Goal: Transaction & Acquisition: Purchase product/service

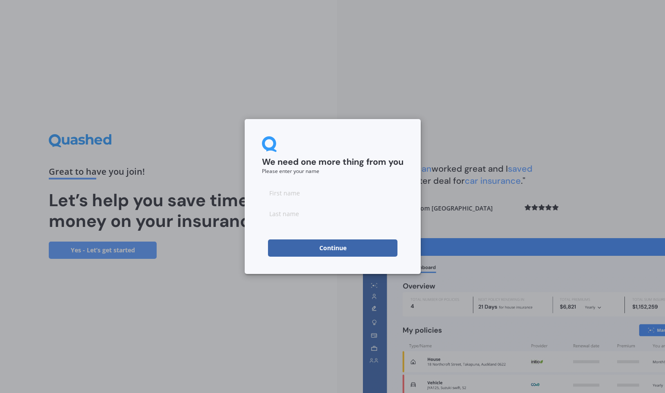
click at [283, 195] on input at bounding box center [333, 192] width 142 height 17
type input "Armagh"
click at [271, 215] on input at bounding box center [333, 213] width 142 height 17
type input "Takuira"
click at [277, 274] on div "We need one more thing from you Please enter your name [PERSON_NAME] Continue" at bounding box center [332, 196] width 665 height 393
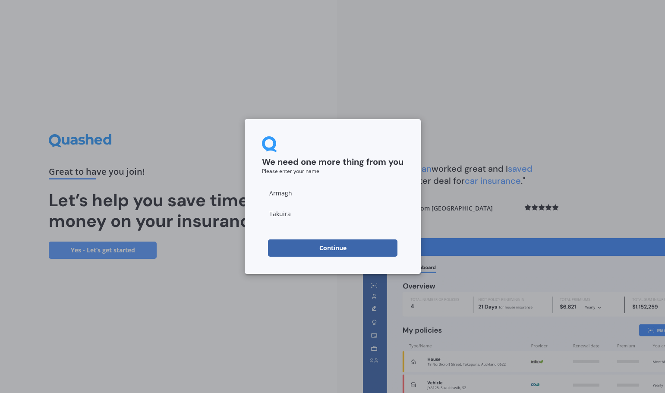
click at [325, 239] on form "We need one more thing from you Please enter your name [PERSON_NAME] Continue" at bounding box center [333, 196] width 142 height 120
click at [324, 248] on button "Continue" at bounding box center [332, 247] width 129 height 17
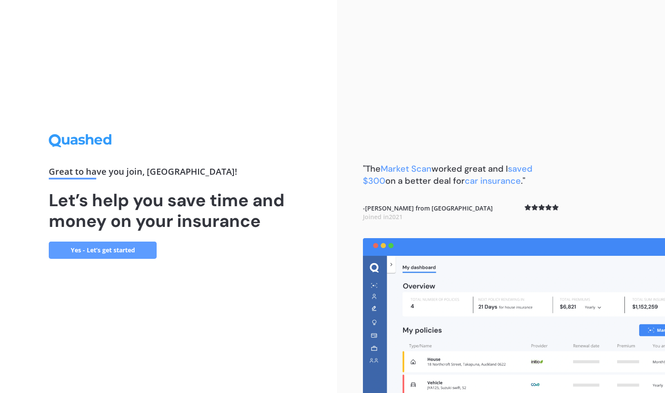
click at [104, 246] on link "Yes - Let’s get started" at bounding box center [103, 250] width 108 height 17
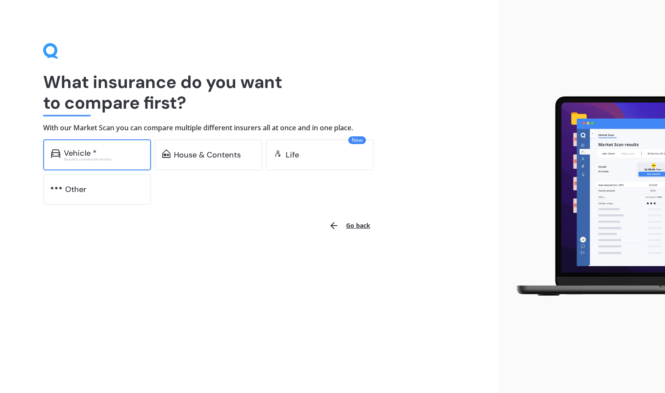
click at [82, 157] on div "Excludes commercial vehicles" at bounding box center [103, 158] width 79 height 3
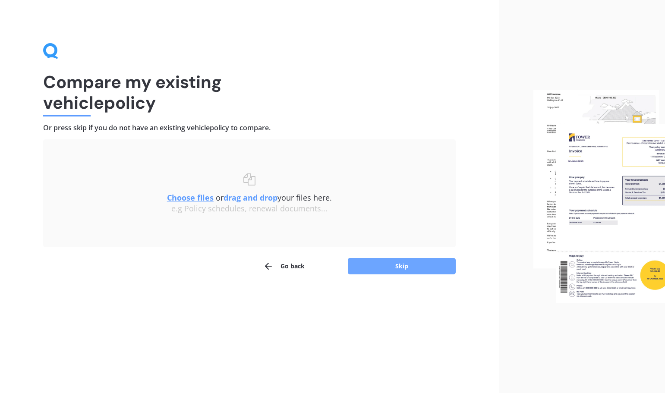
click at [381, 267] on button "Skip" at bounding box center [402, 266] width 108 height 16
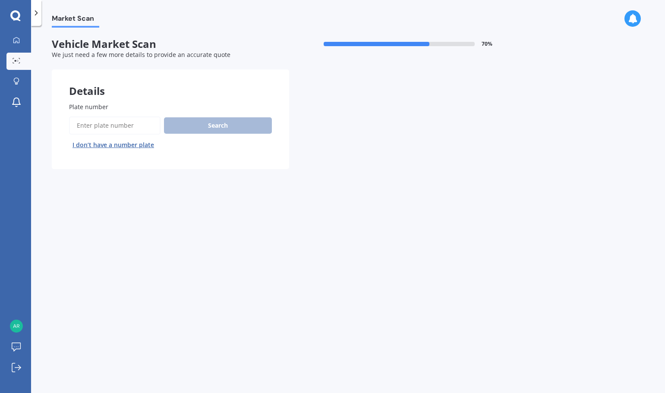
click at [100, 107] on span "Plate number" at bounding box center [88, 107] width 39 height 8
click at [100, 116] on input "Plate number" at bounding box center [114, 125] width 91 height 18
type input "nrs676"
click at [213, 124] on button "Search" at bounding box center [218, 125] width 108 height 16
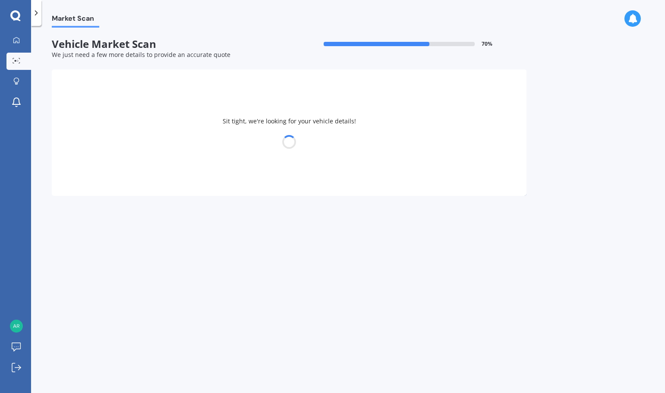
select select "MITSUBISHI"
select select "OUTLANDER"
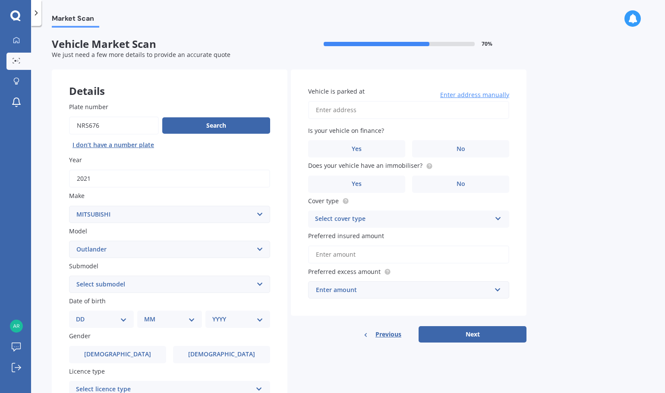
click at [494, 213] on div "Select cover type Comprehensive Third Party, Fire & Theft Third Party" at bounding box center [408, 219] width 201 height 17
click at [394, 236] on div "Comprehensive" at bounding box center [408, 236] width 200 height 16
click at [381, 254] on input "Preferred insured amount" at bounding box center [408, 254] width 201 height 18
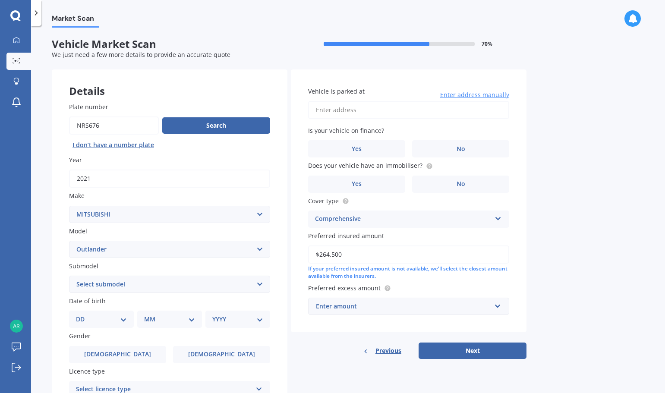
type input "$264,500"
click at [356, 308] on div "Enter amount" at bounding box center [403, 306] width 175 height 9
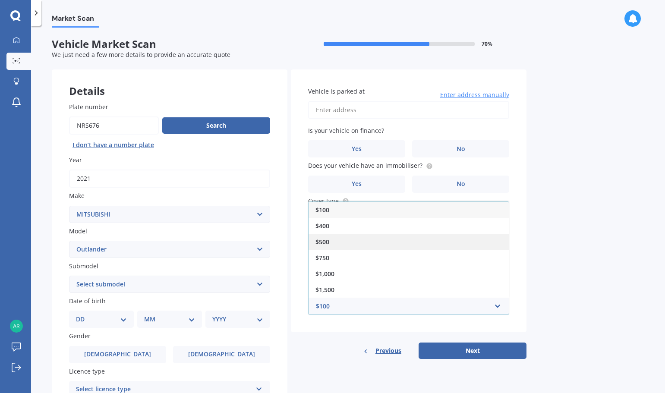
click at [331, 242] on div "$500" at bounding box center [408, 242] width 200 height 16
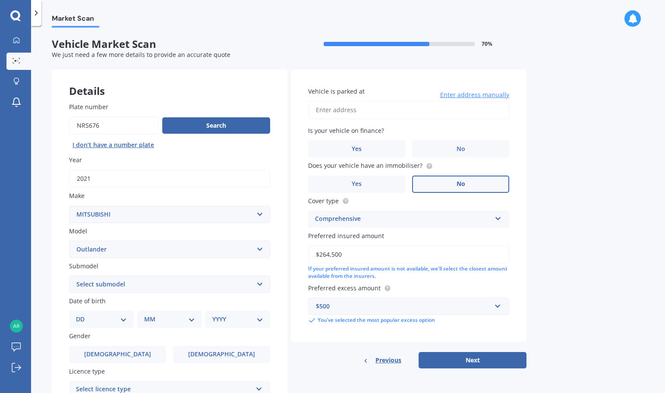
click at [441, 181] on label "No" at bounding box center [460, 184] width 97 height 17
click at [0, 0] on input "No" at bounding box center [0, 0] width 0 height 0
click at [469, 145] on label "No" at bounding box center [460, 148] width 97 height 17
click at [0, 0] on input "No" at bounding box center [0, 0] width 0 height 0
click at [336, 110] on input "Vehicle is parked at" at bounding box center [408, 110] width 201 height 18
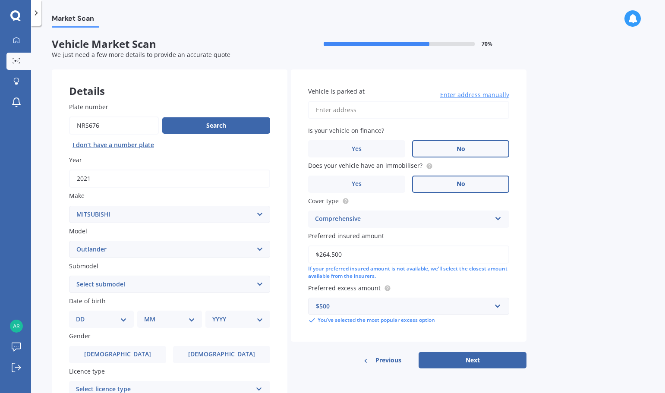
type input "[STREET_ADDRESS][PERSON_NAME]"
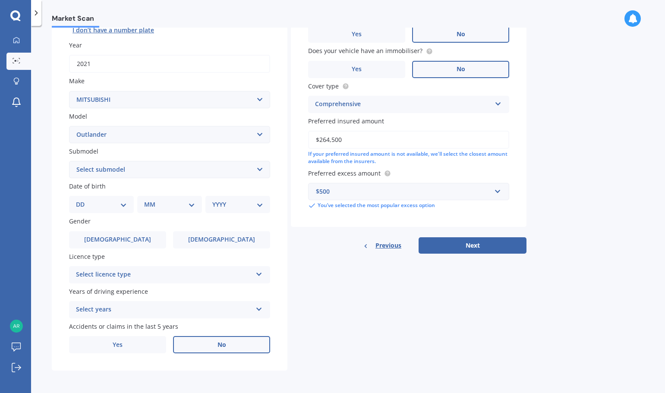
click at [228, 344] on label "No" at bounding box center [221, 344] width 97 height 17
click at [0, 0] on input "No" at bounding box center [0, 0] width 0 height 0
click at [167, 307] on div "Select years" at bounding box center [164, 310] width 176 height 10
click at [377, 302] on div "Details Plate number Search I don’t have a number plate Year [DATE] Make Select…" at bounding box center [289, 163] width 475 height 416
click at [147, 311] on div "5 or more years" at bounding box center [164, 310] width 176 height 10
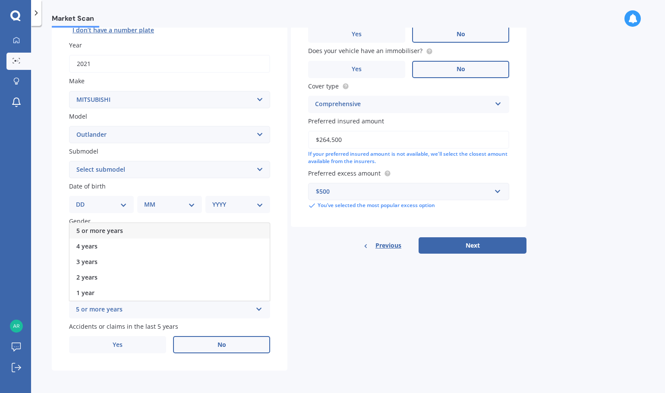
click at [102, 224] on div "5 or more years" at bounding box center [169, 231] width 200 height 16
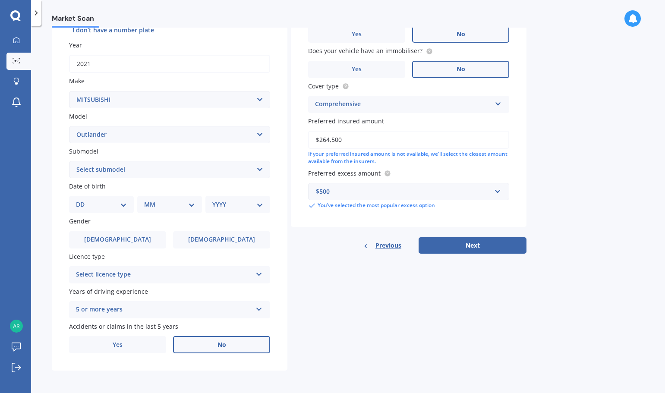
click at [141, 273] on div "Select licence type" at bounding box center [164, 275] width 176 height 10
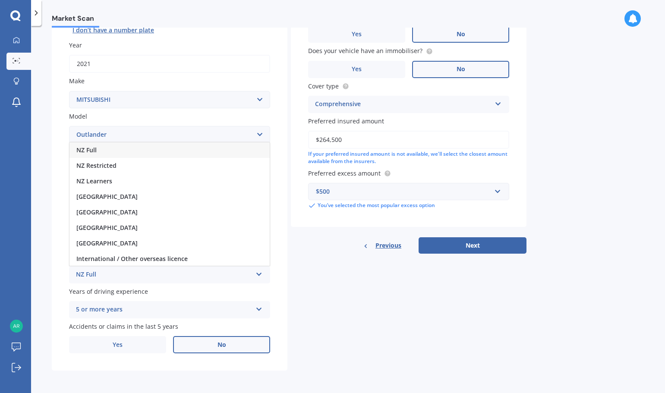
click at [97, 145] on div "NZ Full" at bounding box center [169, 150] width 200 height 16
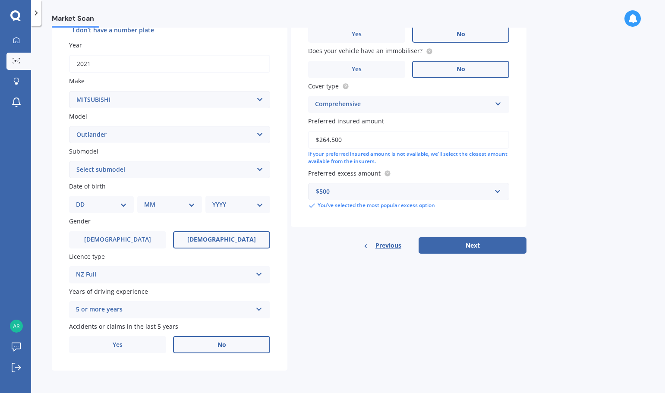
click at [209, 234] on label "[DEMOGRAPHIC_DATA]" at bounding box center [221, 239] width 97 height 17
click at [0, 0] on input "[DEMOGRAPHIC_DATA]" at bounding box center [0, 0] width 0 height 0
click at [94, 201] on select "DD 01 02 03 04 05 06 07 08 09 10 11 12 13 14 15 16 17 18 19 20 21 22 23 24 25 2…" at bounding box center [101, 204] width 51 height 9
select select "19"
click at [83, 200] on select "DD 01 02 03 04 05 06 07 08 09 10 11 12 13 14 15 16 17 18 19 20 21 22 23 24 25 2…" at bounding box center [101, 204] width 51 height 9
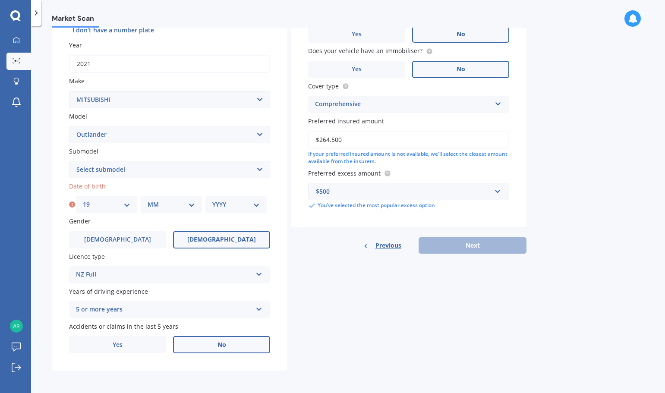
click at [189, 201] on select "MM 01 02 03 04 05 06 07 08 09 10 11 12" at bounding box center [171, 204] width 47 height 9
select select "02"
click at [148, 200] on select "MM 01 02 03 04 05 06 07 08 09 10 11 12" at bounding box center [171, 204] width 47 height 9
click at [259, 203] on select "YYYY 2025 2024 2023 2022 2021 2020 2019 2018 2017 2016 2015 2014 2013 2012 2011…" at bounding box center [235, 204] width 47 height 9
select select "1981"
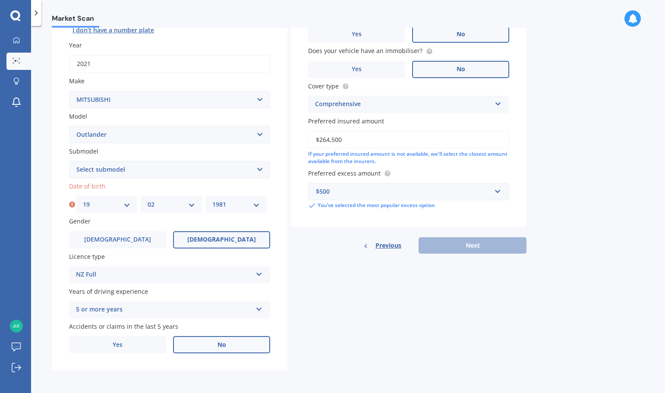
click at [212, 200] on select "YYYY 2025 2024 2023 2022 2021 2020 2019 2018 2017 2016 2015 2014 2013 2012 2011…" at bounding box center [235, 204] width 47 height 9
click at [122, 170] on select "Select submodel (All other) 2.4 Litre Station Wagon 3.0 Litre AWD 3.0 VRX Auto …" at bounding box center [169, 169] width 201 height 17
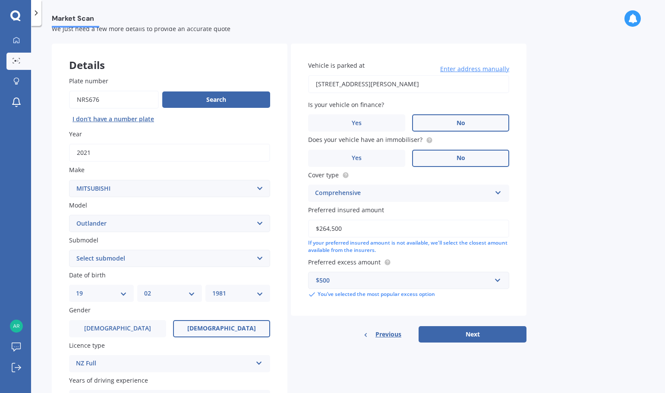
scroll to position [0, 0]
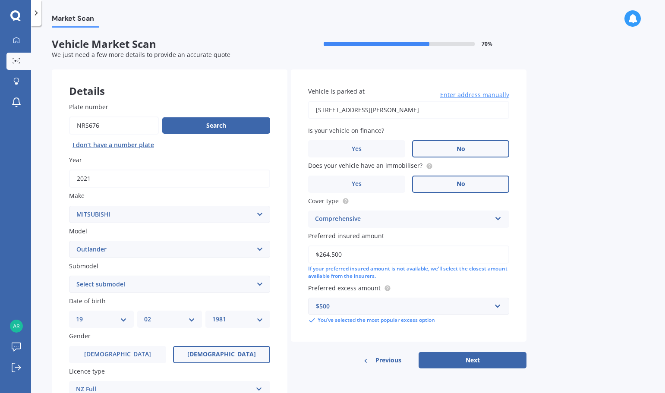
click at [340, 259] on input "$264,500" at bounding box center [408, 254] width 201 height 18
click at [328, 256] on input "$264,500" at bounding box center [408, 254] width 201 height 18
click at [342, 255] on input "$264,500" at bounding box center [408, 254] width 201 height 18
type input "$26,450"
click at [128, 283] on select "Select submodel (All other) 2.4 Litre Station Wagon 3.0 Litre AWD 3.0 VRX Auto …" at bounding box center [169, 284] width 201 height 17
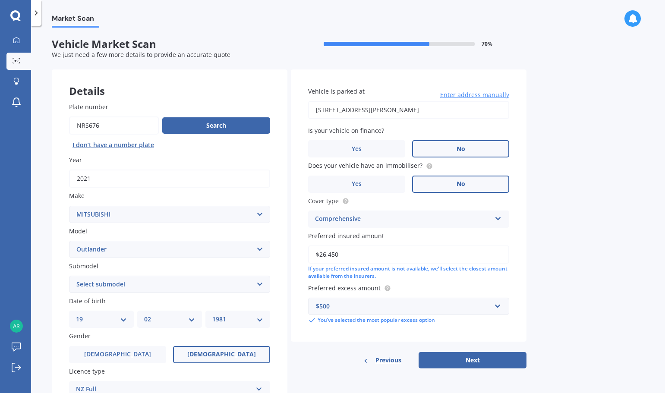
click at [47, 159] on div "Market Scan Vehicle Market Scan 70 % We just need a few more details to provide…" at bounding box center [348, 211] width 634 height 367
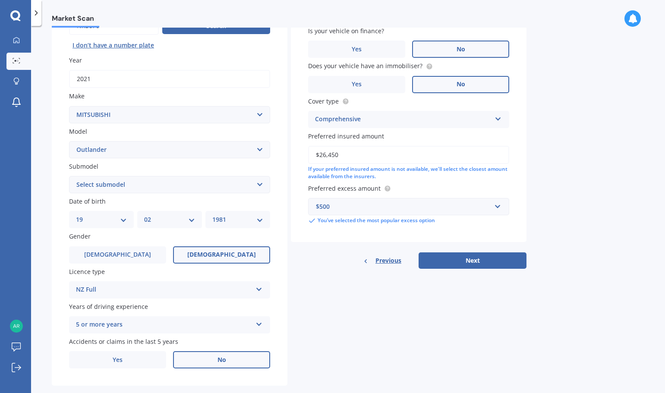
scroll to position [99, 0]
click at [469, 258] on button "Next" at bounding box center [472, 261] width 108 height 16
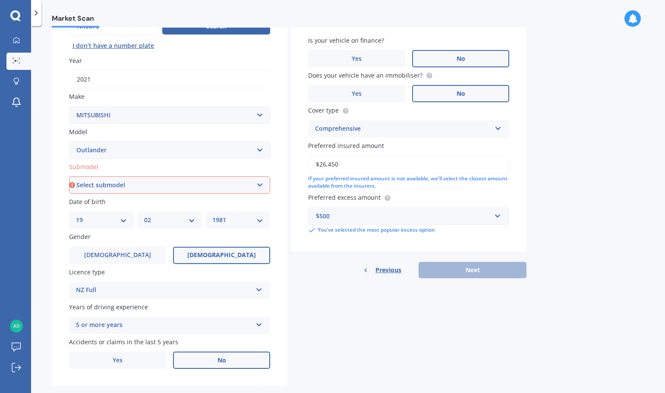
click at [260, 187] on select "Select submodel (All other) 2.4 Litre Station Wagon 3.0 Litre AWD 3.0 VRX Auto …" at bounding box center [169, 184] width 201 height 17
click at [256, 189] on select "Select submodel (All other) 2.4 Litre Station Wagon 3.0 Litre AWD 3.0 VRX Auto …" at bounding box center [169, 184] width 201 height 17
click at [254, 185] on select "Select submodel (All other) 2.4 Litre Station Wagon 3.0 Litre AWD 3.0 VRX Auto …" at bounding box center [169, 184] width 201 height 17
click at [69, 177] on select "Select submodel (All other) 2.4 Litre Station Wagon 3.0 Litre AWD 3.0 VRX Auto …" at bounding box center [169, 184] width 201 height 17
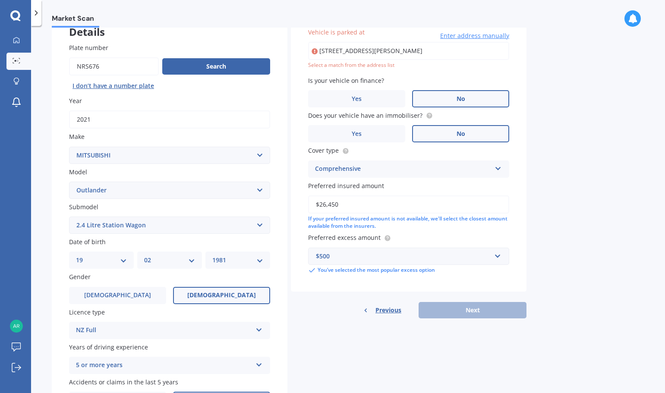
click at [258, 223] on select "Select submodel (All other) 2.4 Litre Station Wagon 3.0 Litre AWD 3.0 VRX Auto …" at bounding box center [169, 225] width 201 height 17
select select "LS 2.4P/CVT"
click at [69, 217] on select "Select submodel (All other) 2.4 Litre Station Wagon 3.0 Litre AWD 3.0 VRX Auto …" at bounding box center [169, 225] width 201 height 17
click at [452, 309] on div "Previous Next" at bounding box center [409, 310] width 236 height 16
click at [491, 327] on div "Details Plate number Search I don’t have a number plate Year [DATE] Make Select…" at bounding box center [289, 218] width 475 height 416
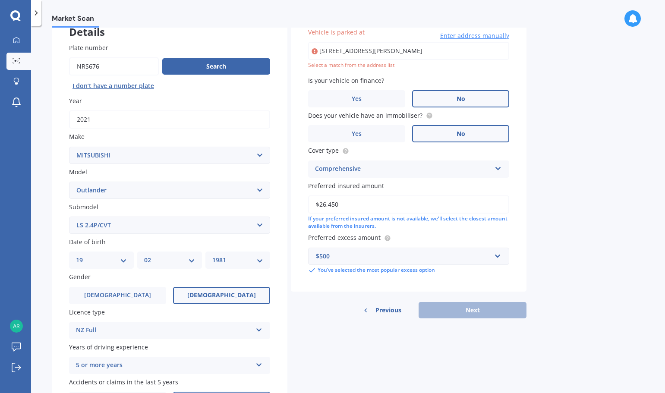
click at [453, 366] on div "Details Plate number Search I don’t have a number plate Year [DATE] Make Select…" at bounding box center [289, 218] width 475 height 416
click at [467, 53] on input "[STREET_ADDRESS][PERSON_NAME]" at bounding box center [408, 51] width 201 height 18
click at [585, 100] on div "Market Scan Vehicle Market Scan 70 % We just need a few more details to provide…" at bounding box center [348, 211] width 634 height 367
click at [408, 50] on input "[STREET_ADDRESS][PERSON_NAME]" at bounding box center [408, 51] width 201 height 18
type input "[STREET_ADDRESS][PERSON_NAME]"
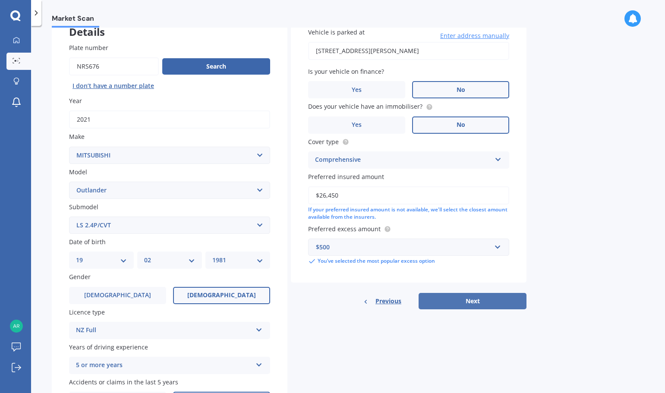
click at [484, 302] on button "Next" at bounding box center [472, 301] width 108 height 16
select select "19"
select select "02"
select select "1981"
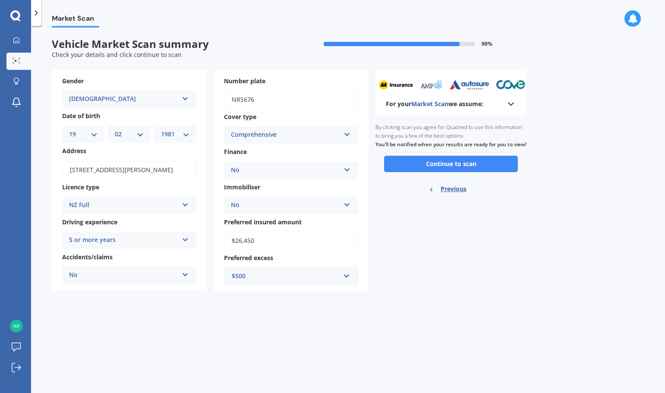
scroll to position [0, 0]
click at [462, 168] on button "Continue to scan" at bounding box center [451, 164] width 134 height 16
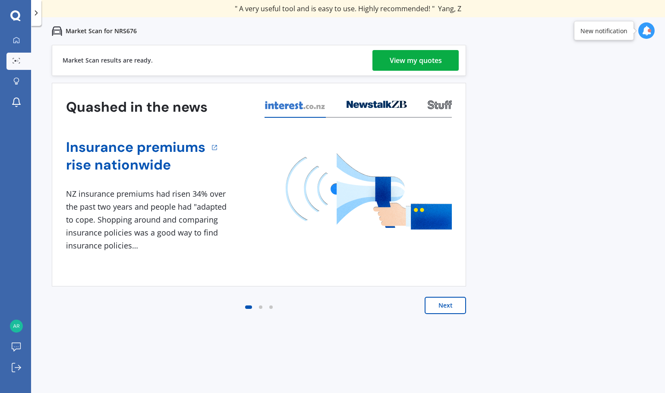
click at [447, 310] on button "Next" at bounding box center [445, 305] width 41 height 17
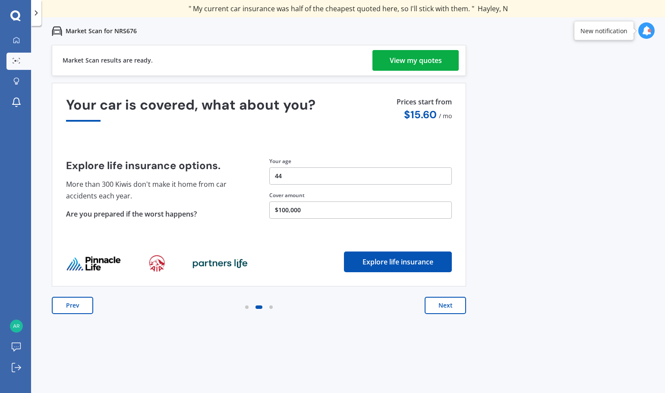
click at [440, 311] on button "Next" at bounding box center [445, 305] width 41 height 17
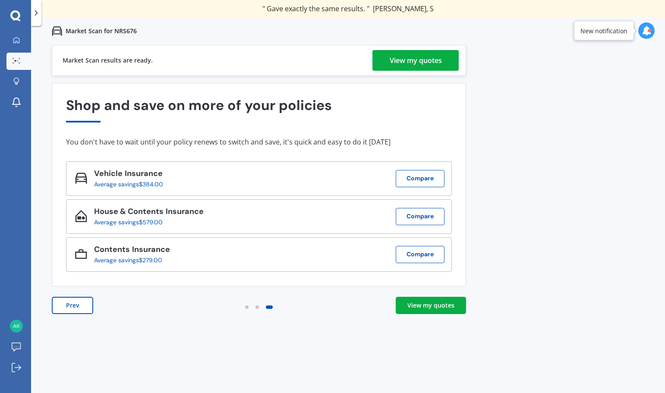
click at [407, 66] on div "View my quotes" at bounding box center [416, 60] width 52 height 21
